Goal: Task Accomplishment & Management: Complete application form

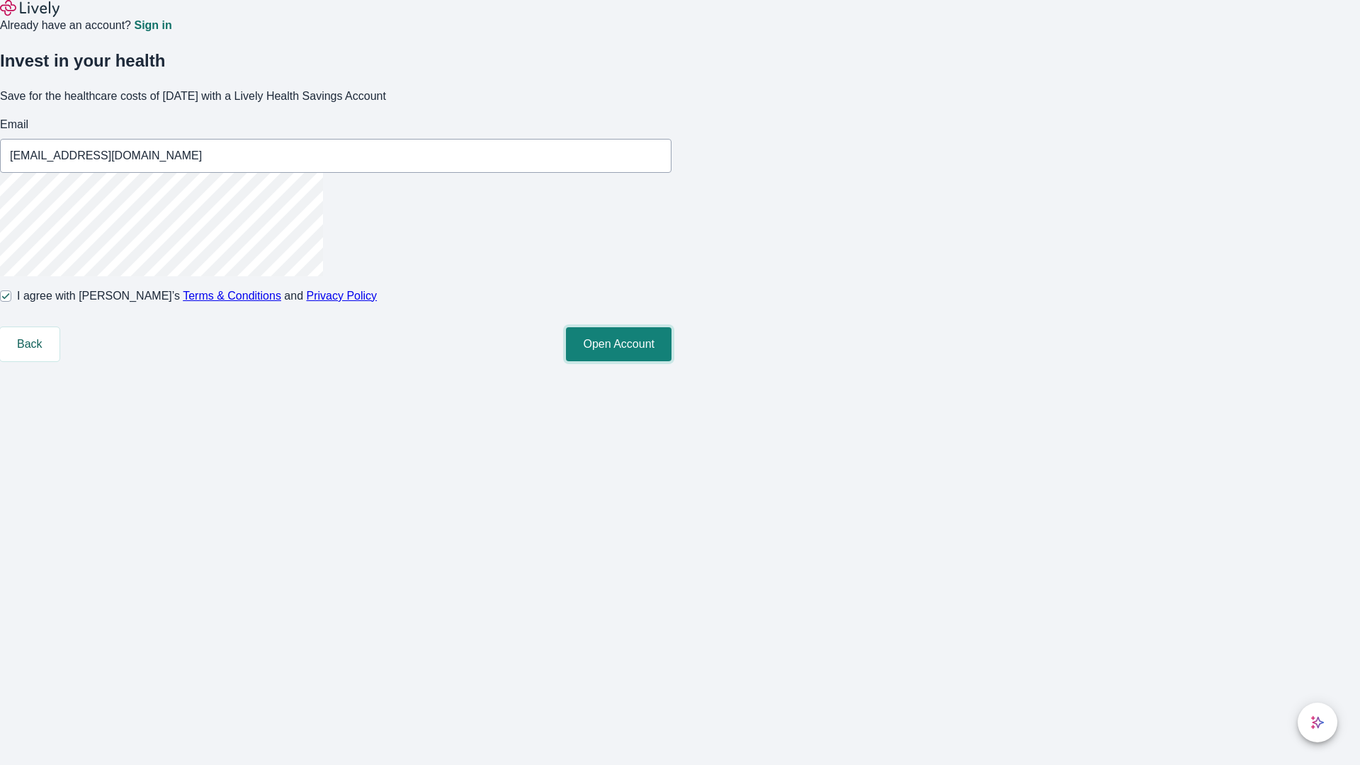
click at [671, 361] on button "Open Account" at bounding box center [619, 344] width 106 height 34
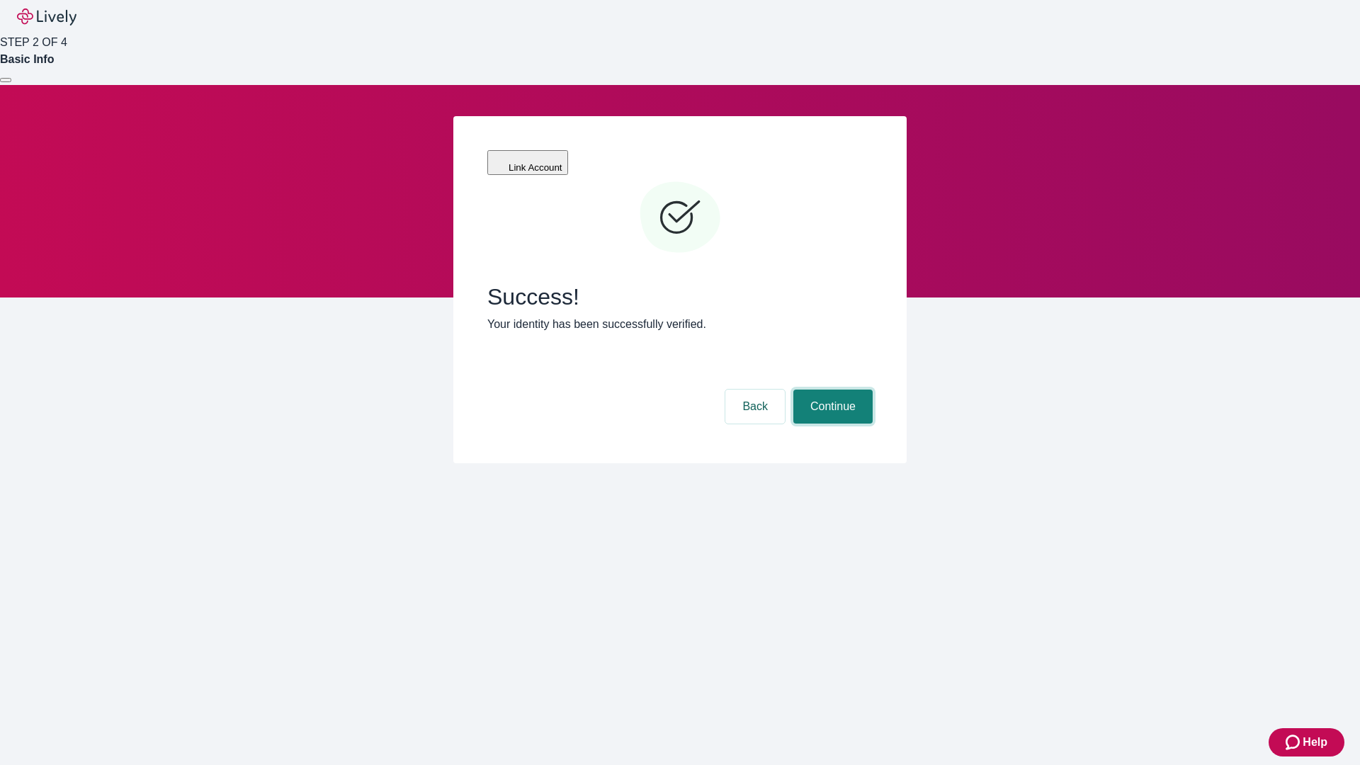
click at [831, 389] on button "Continue" at bounding box center [832, 406] width 79 height 34
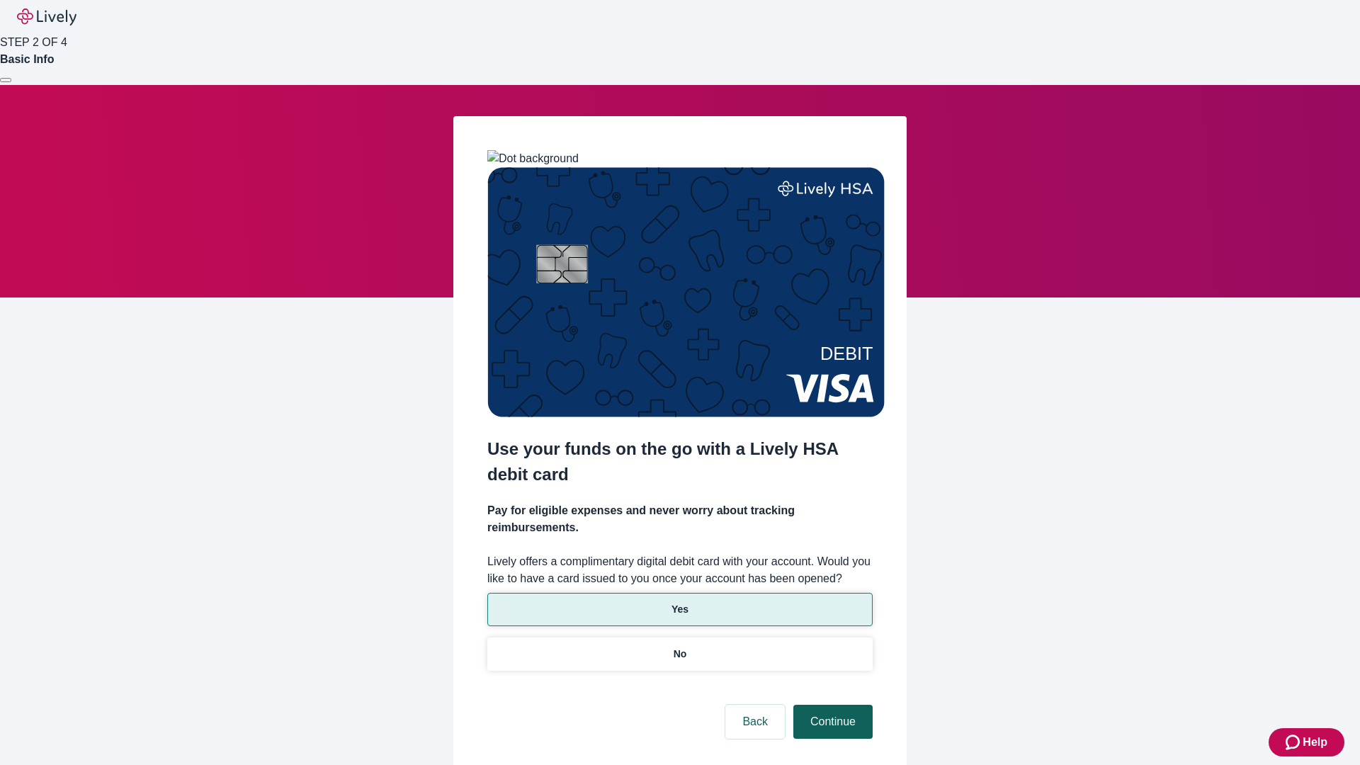
click at [679, 646] on p "No" at bounding box center [679, 653] width 13 height 15
click at [831, 705] on button "Continue" at bounding box center [832, 722] width 79 height 34
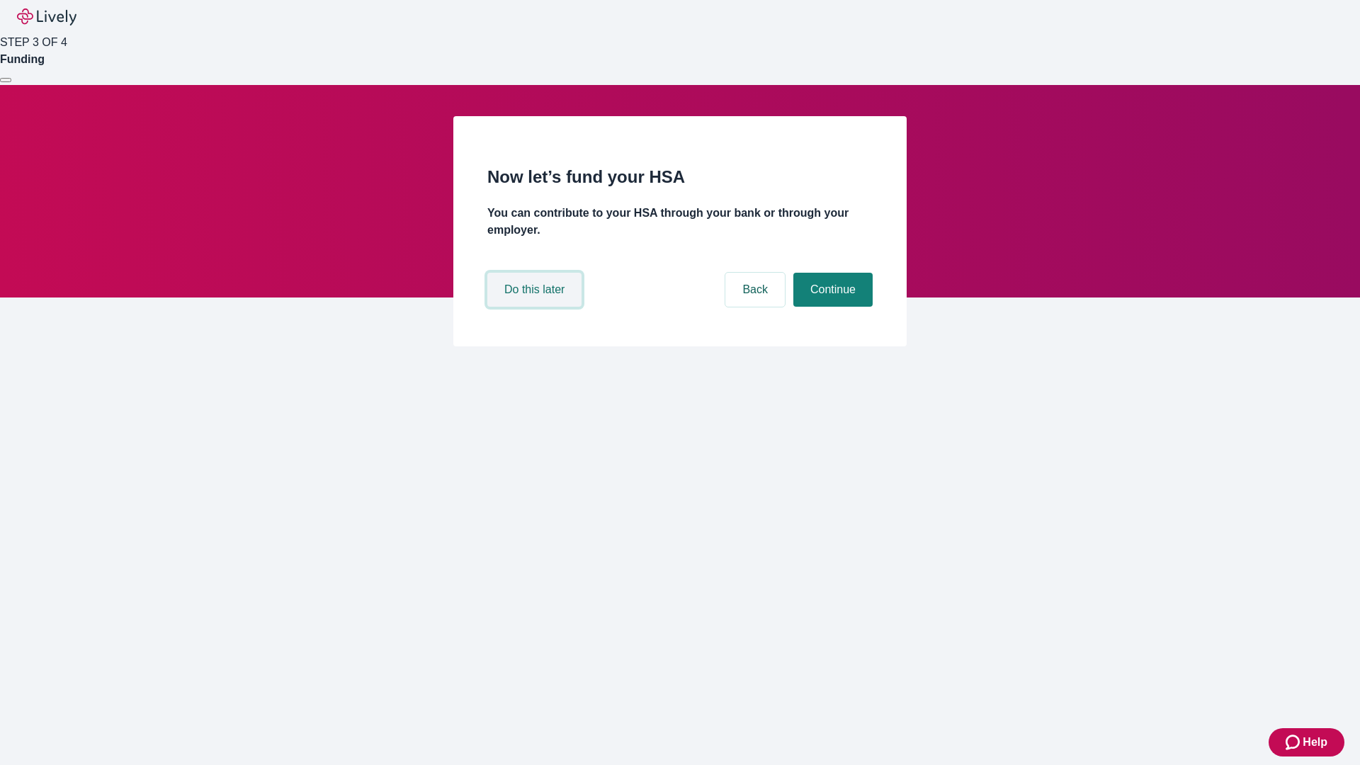
click at [536, 307] on button "Do this later" at bounding box center [534, 290] width 94 height 34
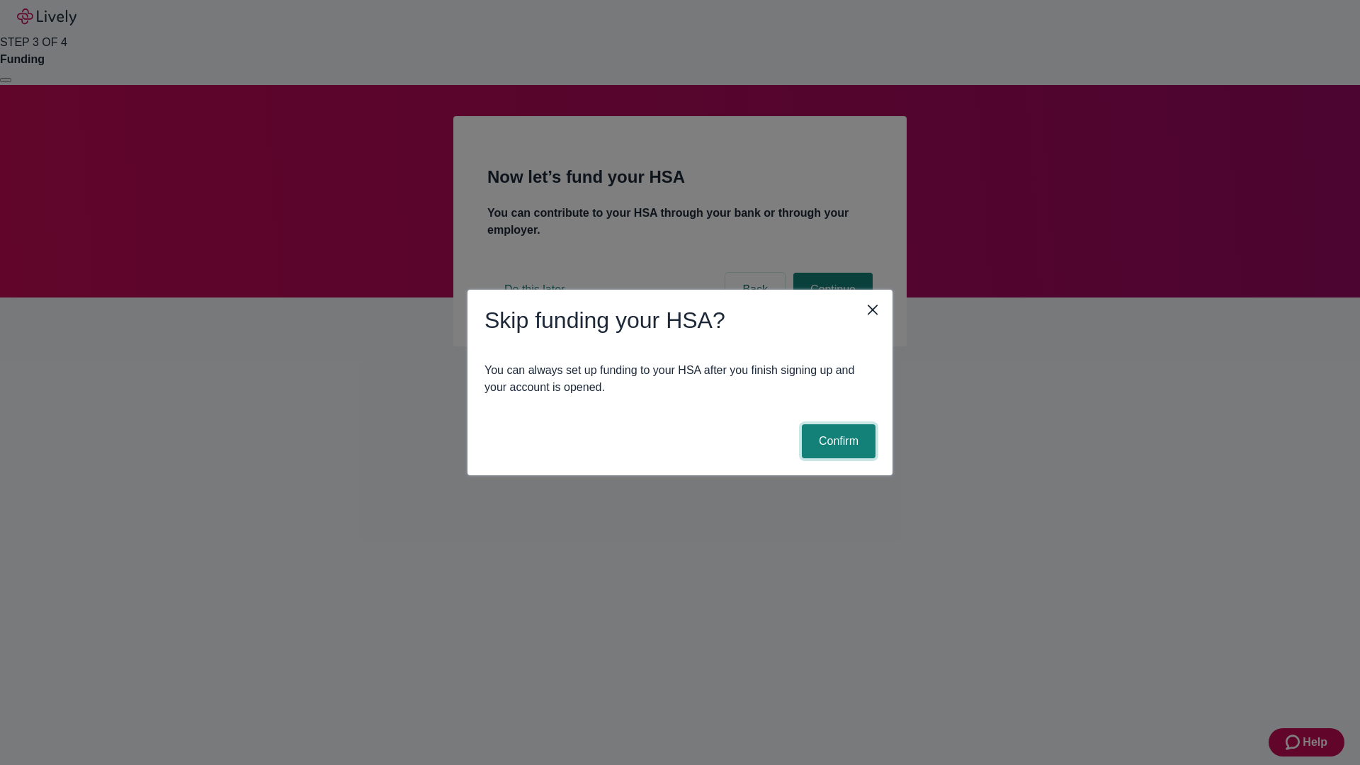
click at [836, 441] on button "Confirm" at bounding box center [839, 441] width 74 height 34
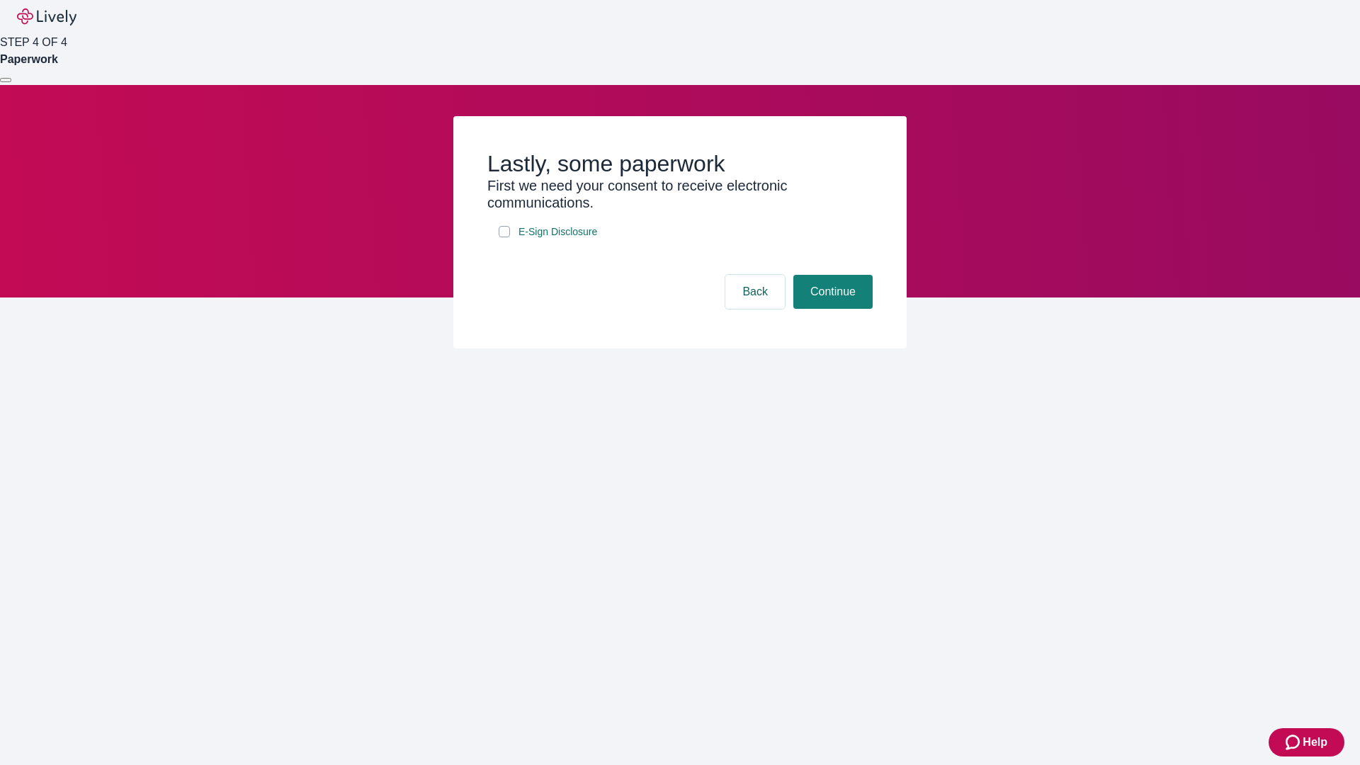
click at [504, 237] on input "E-Sign Disclosure" at bounding box center [503, 231] width 11 height 11
checkbox input "true"
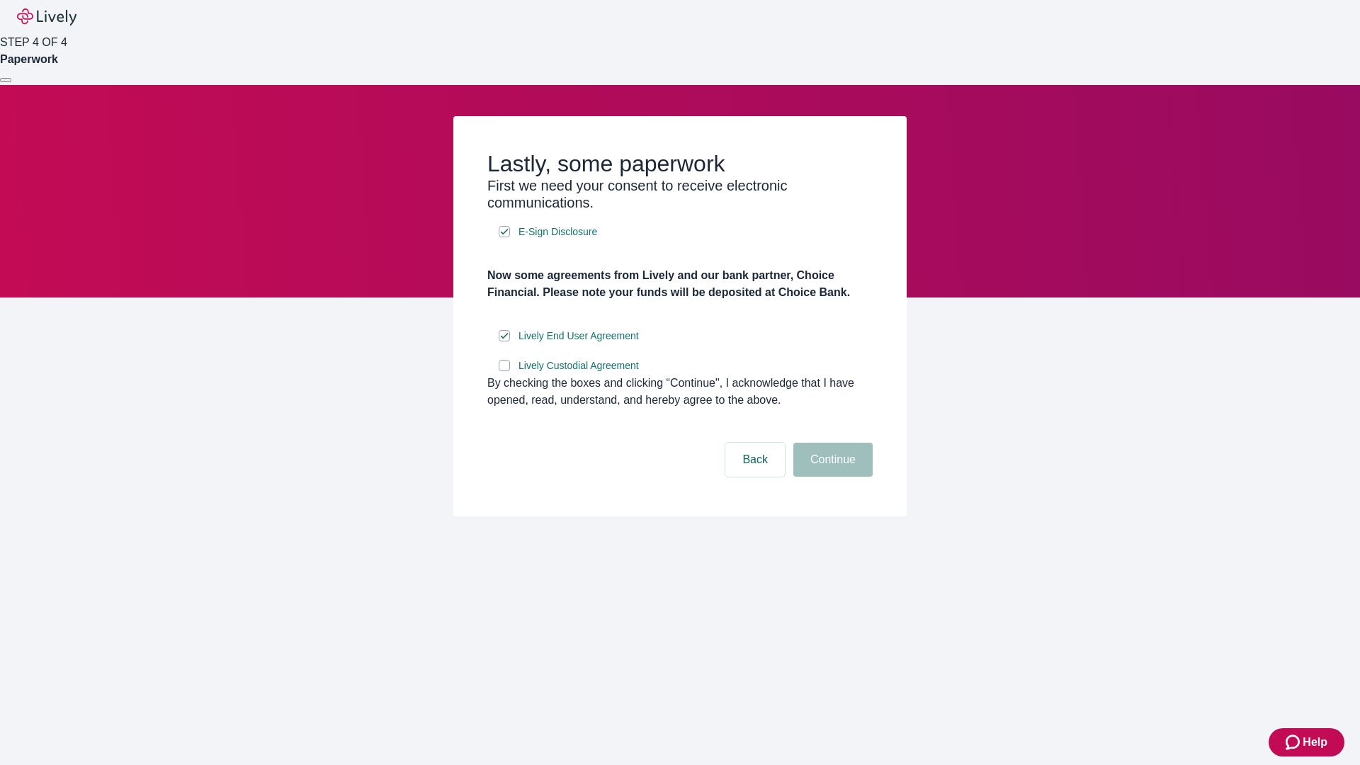
click at [504, 371] on input "Lively Custodial Agreement" at bounding box center [503, 365] width 11 height 11
checkbox input "true"
click at [831, 477] on button "Continue" at bounding box center [832, 460] width 79 height 34
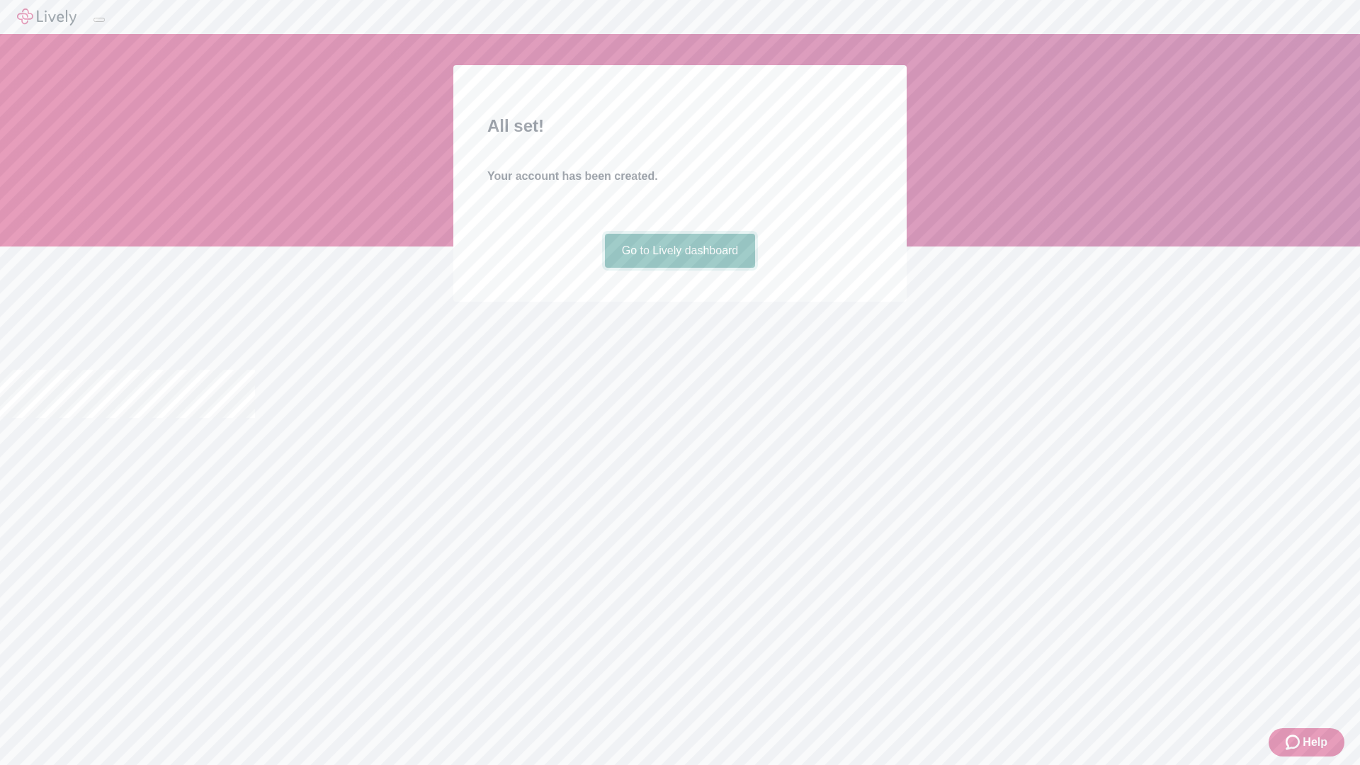
click at [679, 268] on link "Go to Lively dashboard" at bounding box center [680, 251] width 151 height 34
